Goal: Transaction & Acquisition: Subscribe to service/newsletter

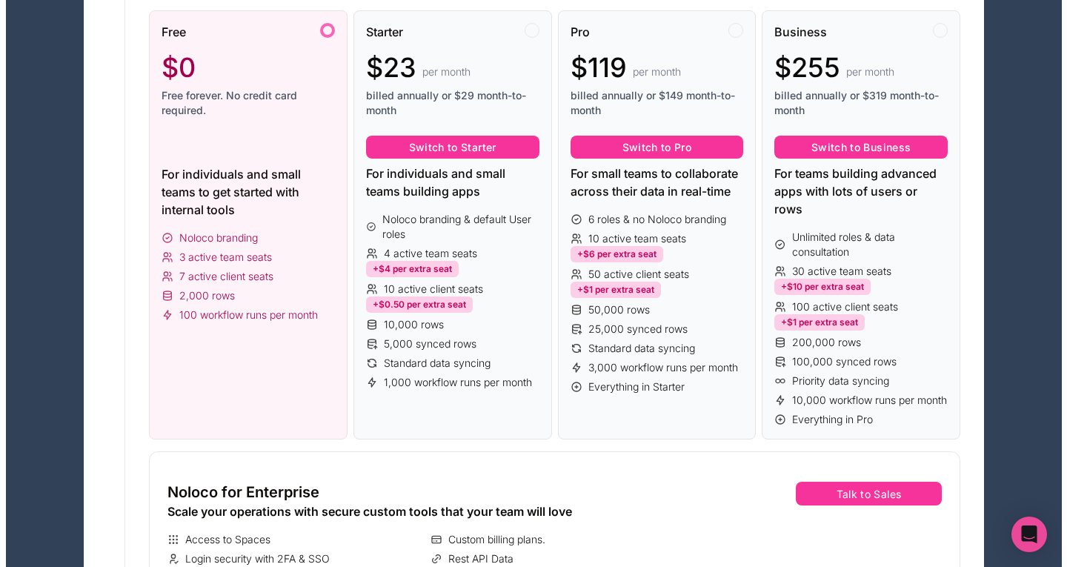
scroll to position [294, 0]
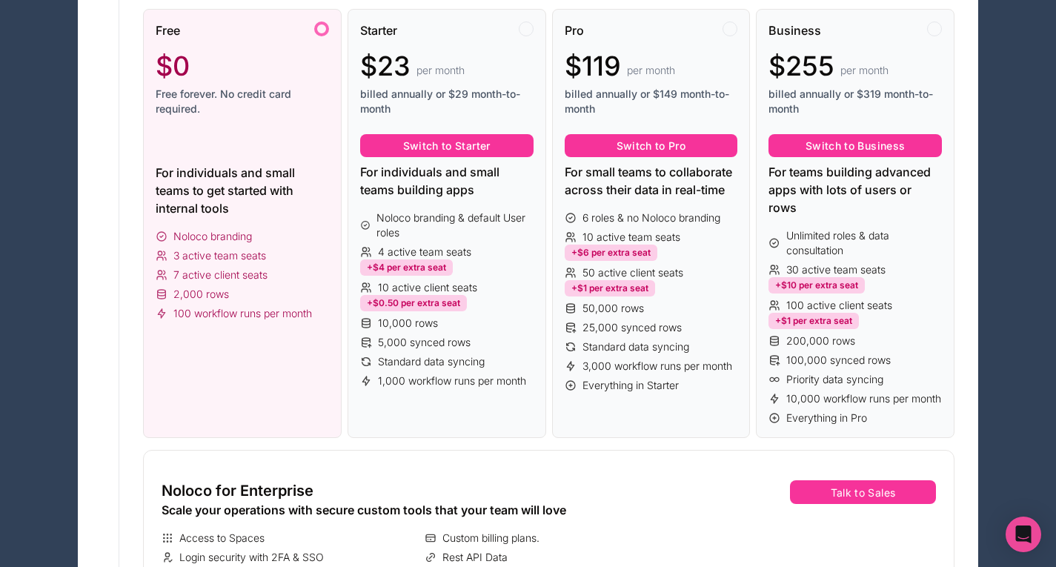
click at [665, 412] on div "Pro $119 per month billed annually or $149 month-to-month Switch to Pro For sma…" at bounding box center [651, 224] width 199 height 430
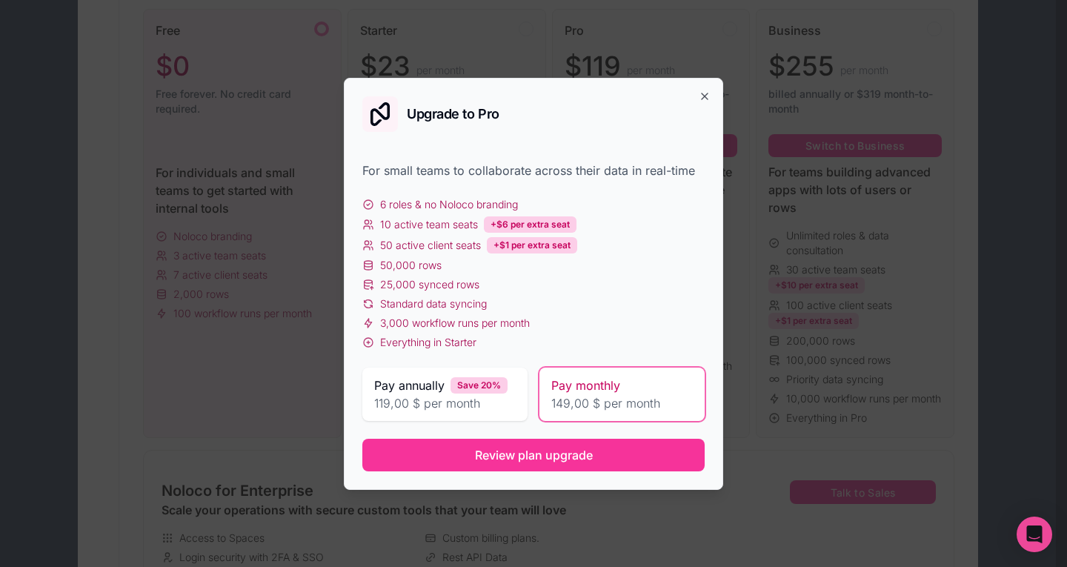
click at [568, 458] on span "Review plan upgrade" at bounding box center [534, 455] width 118 height 18
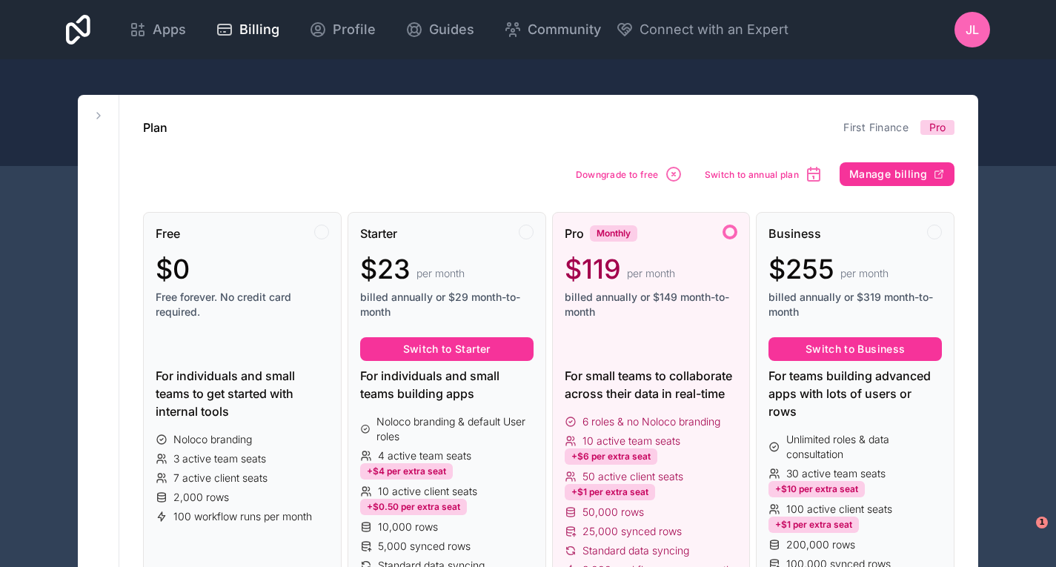
click at [247, 29] on span "Billing" at bounding box center [259, 29] width 40 height 21
click at [172, 29] on span "Apps" at bounding box center [169, 29] width 33 height 21
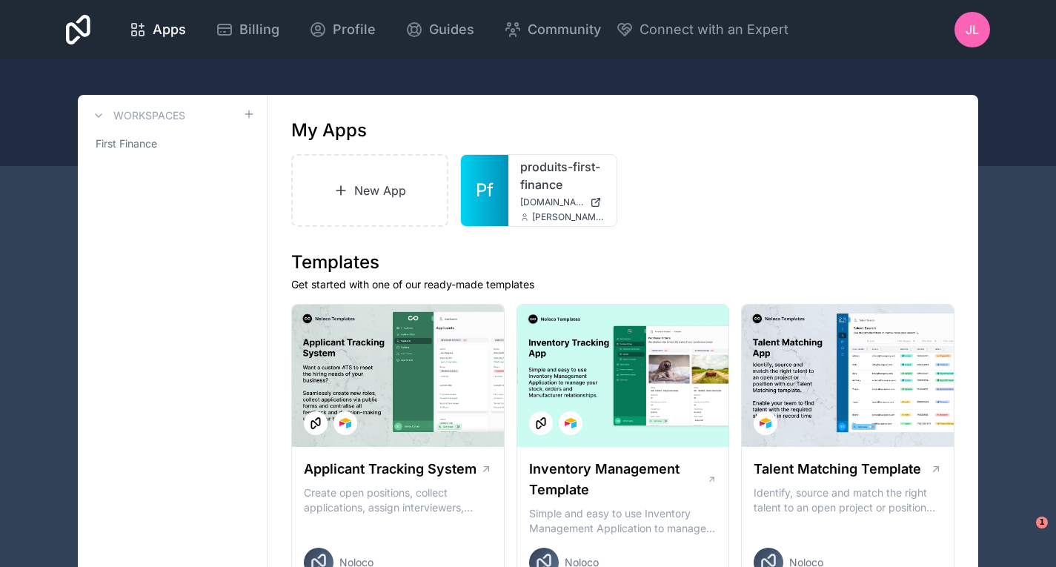
click at [510, 202] on div "produits-first-finance [DOMAIN_NAME] [PERSON_NAME][DOMAIN_NAME][EMAIL_ADDRESS][…" at bounding box center [562, 190] width 108 height 71
click at [531, 196] on span "[DOMAIN_NAME]" at bounding box center [552, 202] width 64 height 12
click at [259, 33] on span "Billing" at bounding box center [259, 29] width 40 height 21
